Goal: Find specific page/section: Find specific page/section

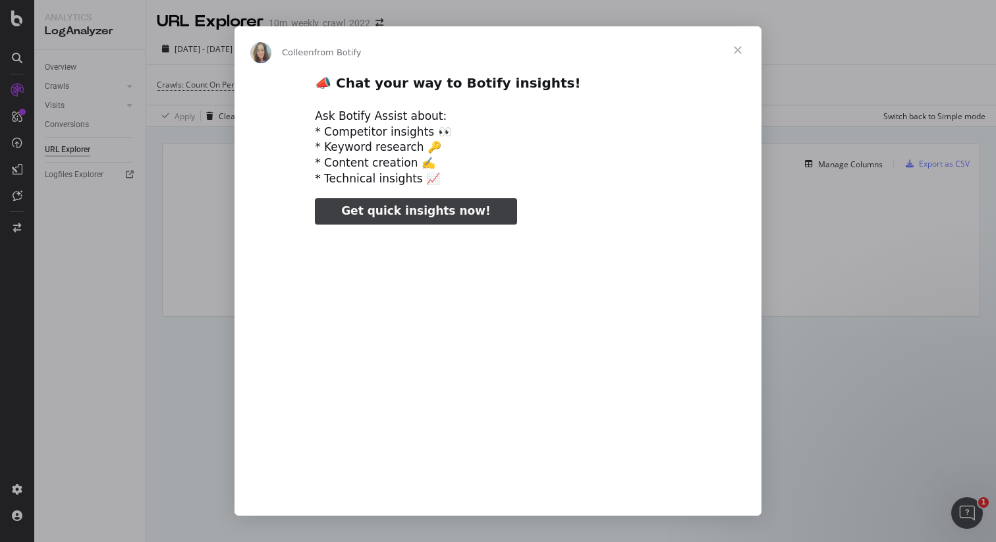
type input "51793"
click at [733, 49] on span "Close" at bounding box center [737, 49] width 47 height 47
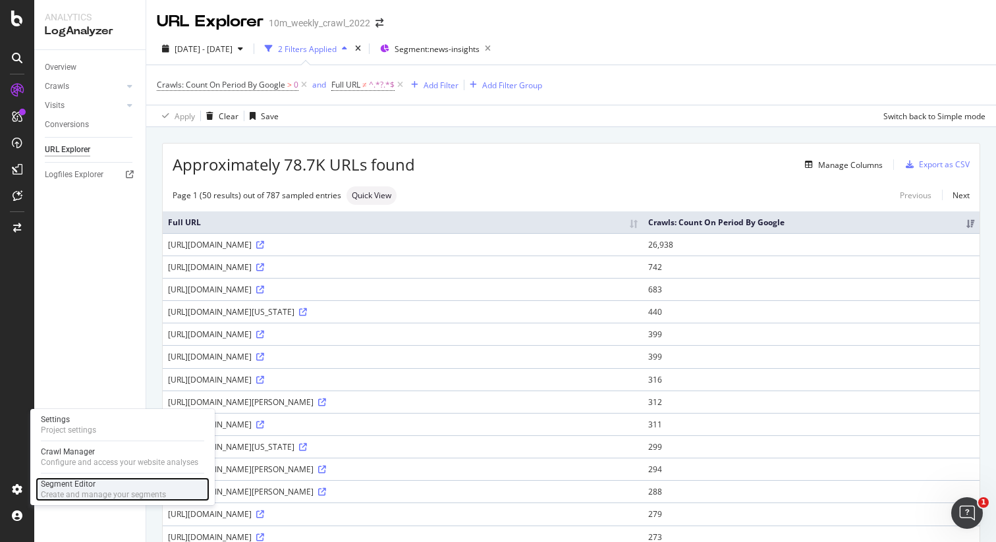
click at [80, 486] on div "Segment Editor" at bounding box center [103, 484] width 125 height 11
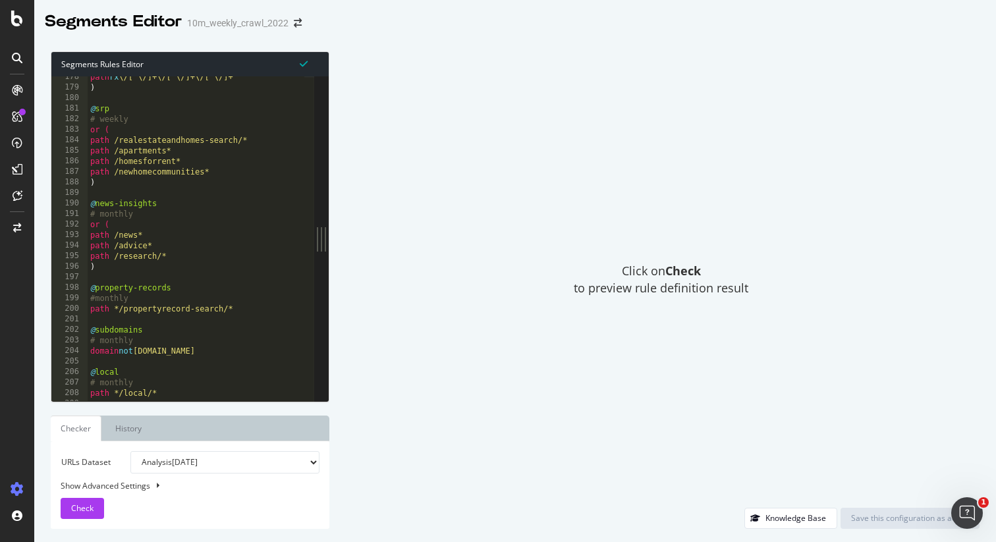
scroll to position [494, 0]
